Goal: Transaction & Acquisition: Subscribe to service/newsletter

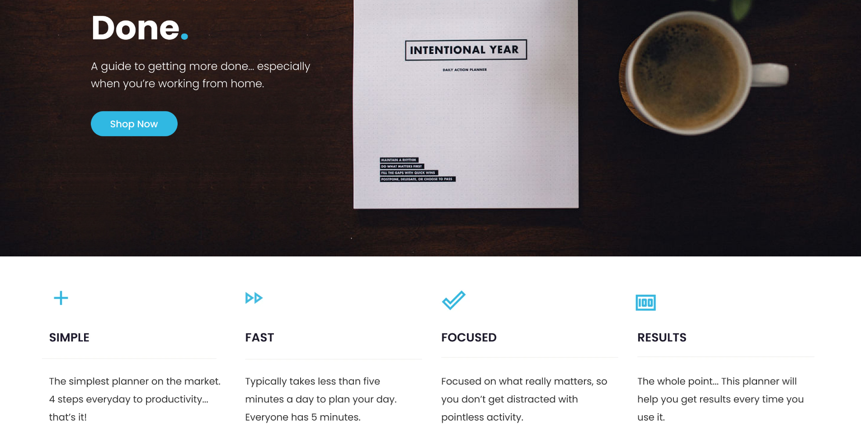
scroll to position [90, 0]
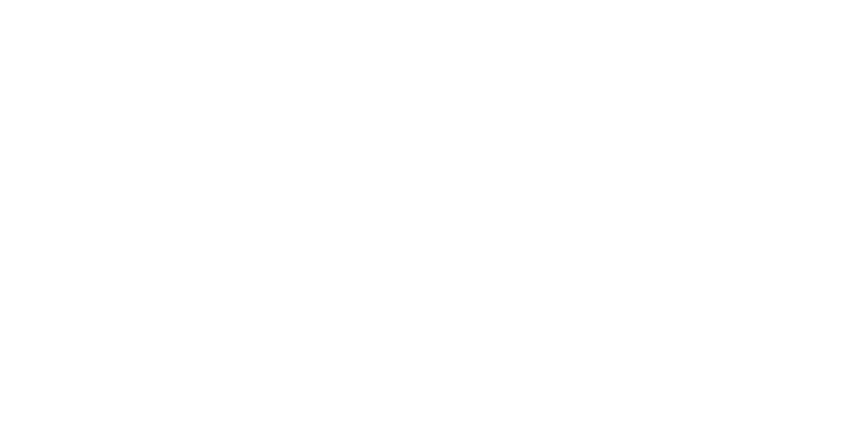
scroll to position [2396, 0]
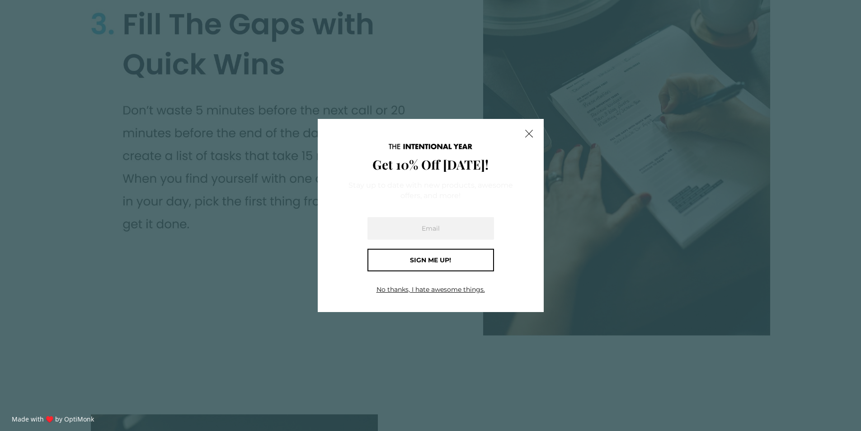
select select "Sort reviews"
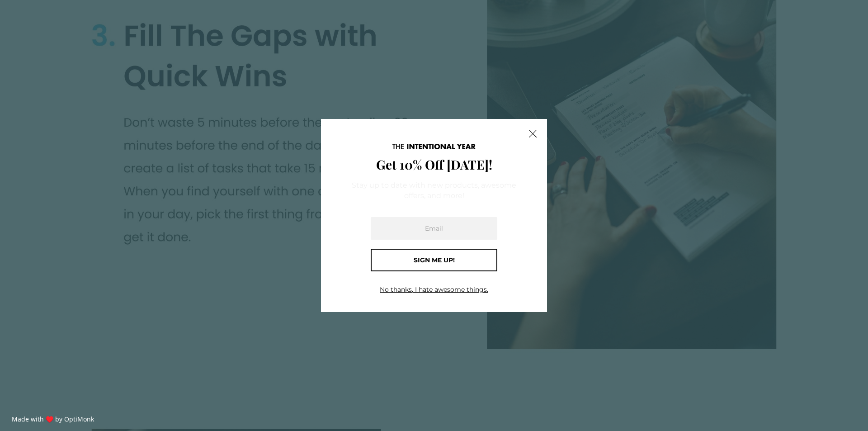
click at [460, 224] on input "email" at bounding box center [434, 228] width 127 height 23
type input "ron@demand.io"
click at [459, 258] on div "Sign me up!" at bounding box center [433, 259] width 111 height 7
